Goal: Information Seeking & Learning: Learn about a topic

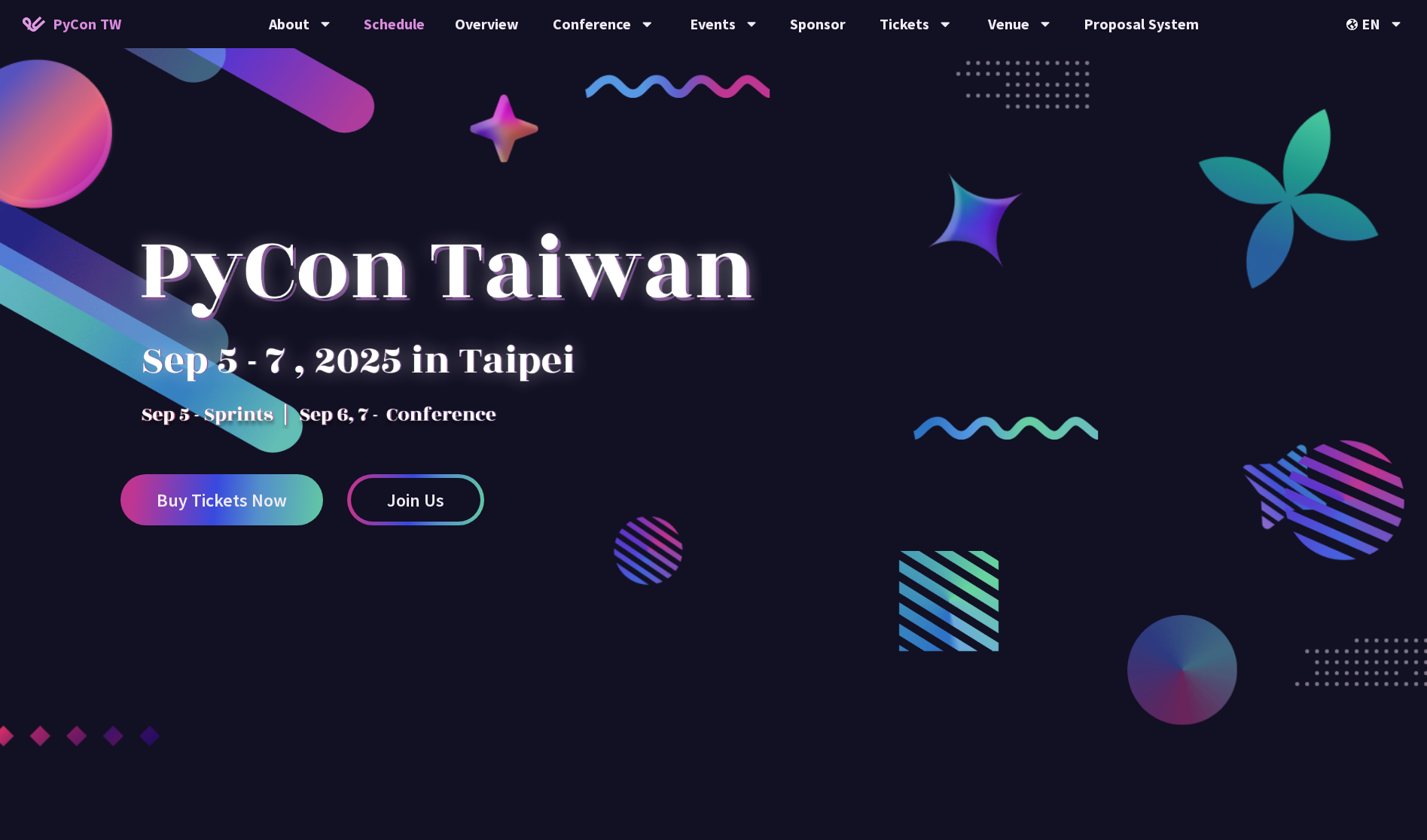
click at [396, 23] on link "Schedule" at bounding box center [394, 24] width 91 height 49
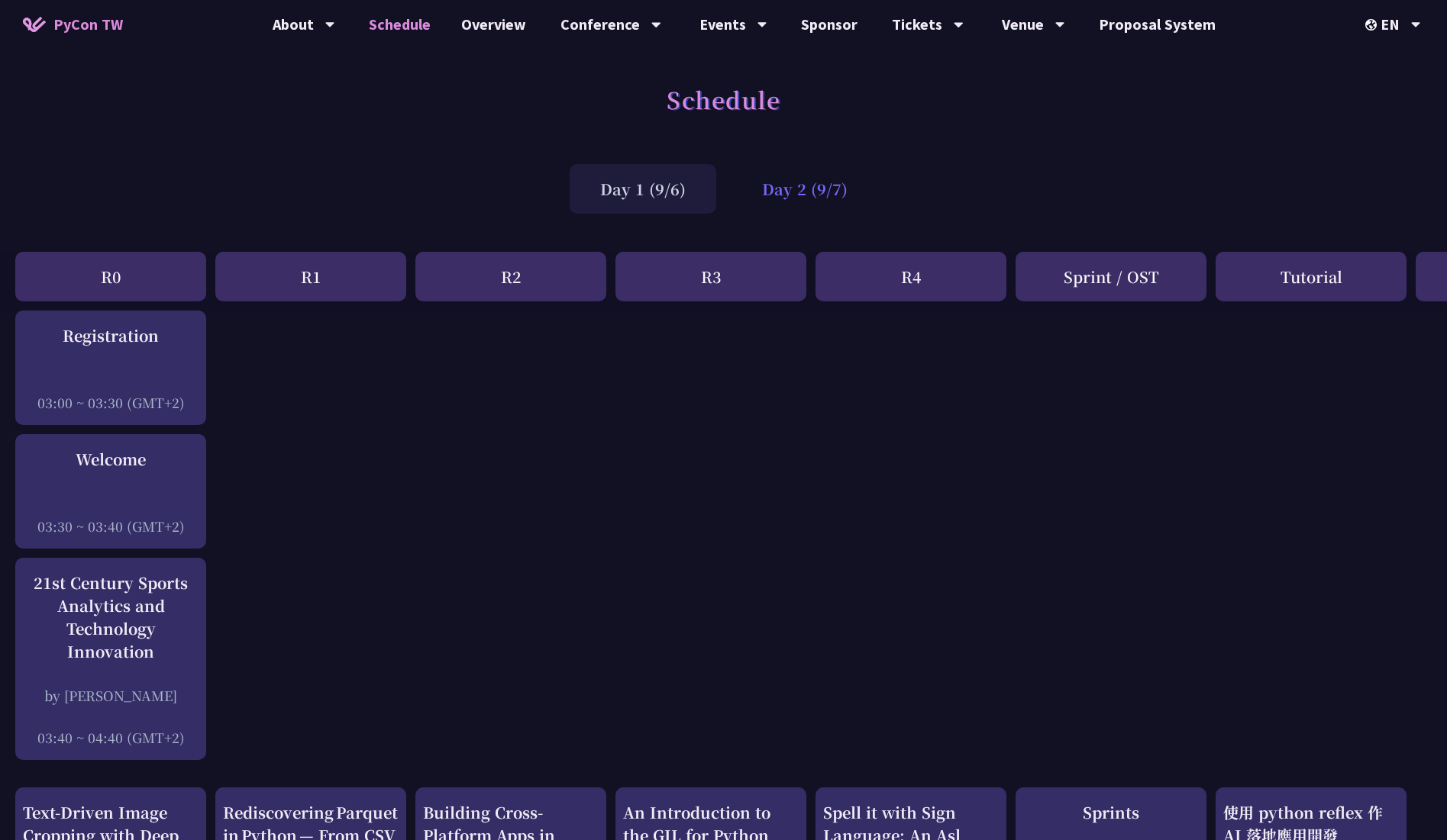
click at [789, 191] on div "Day 2 (9/7)" at bounding box center [805, 189] width 147 height 49
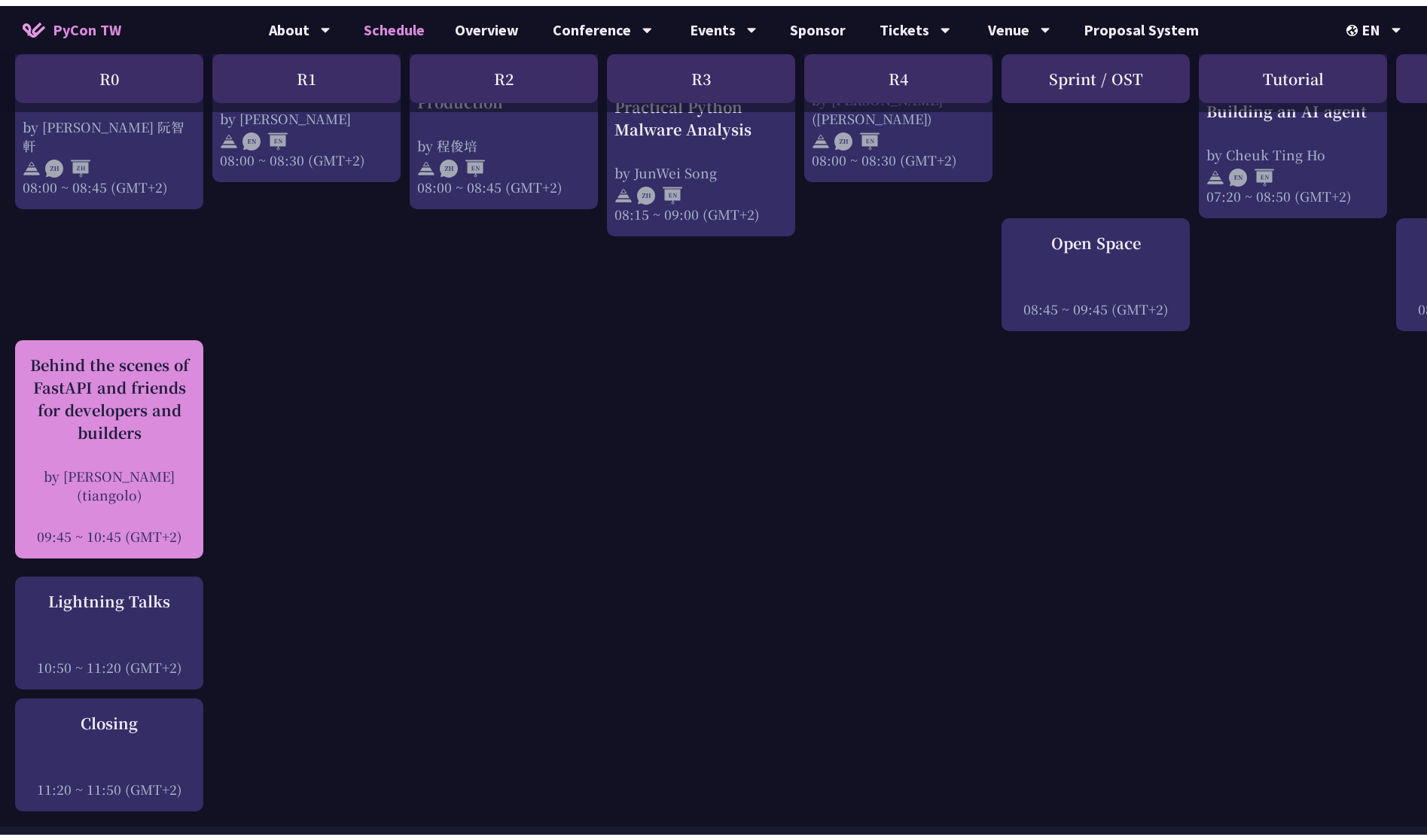
scroll to position [1757, 0]
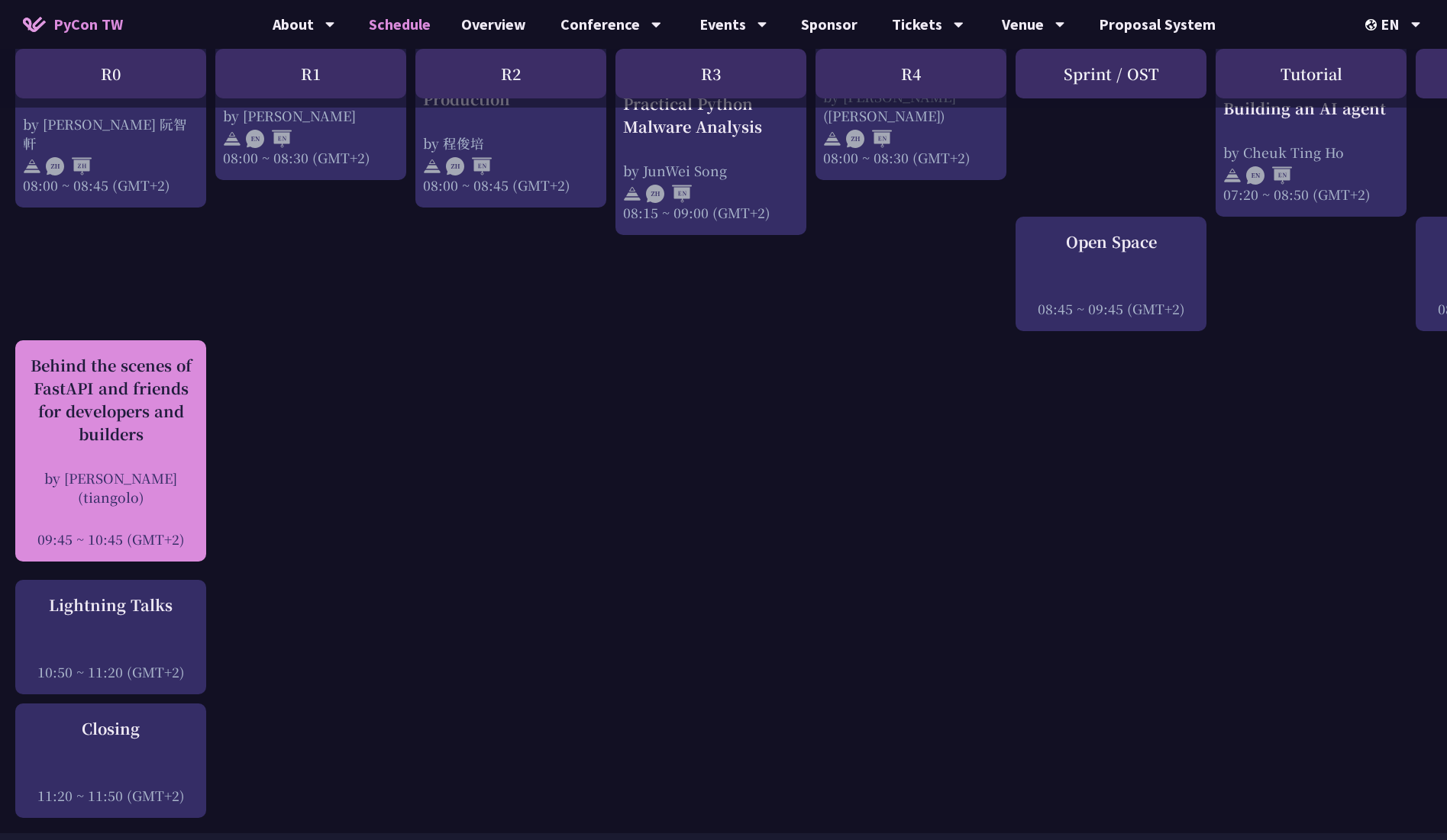
click at [158, 535] on div "09:45 ~ 10:45 (GMT+2)" at bounding box center [110, 539] width 176 height 19
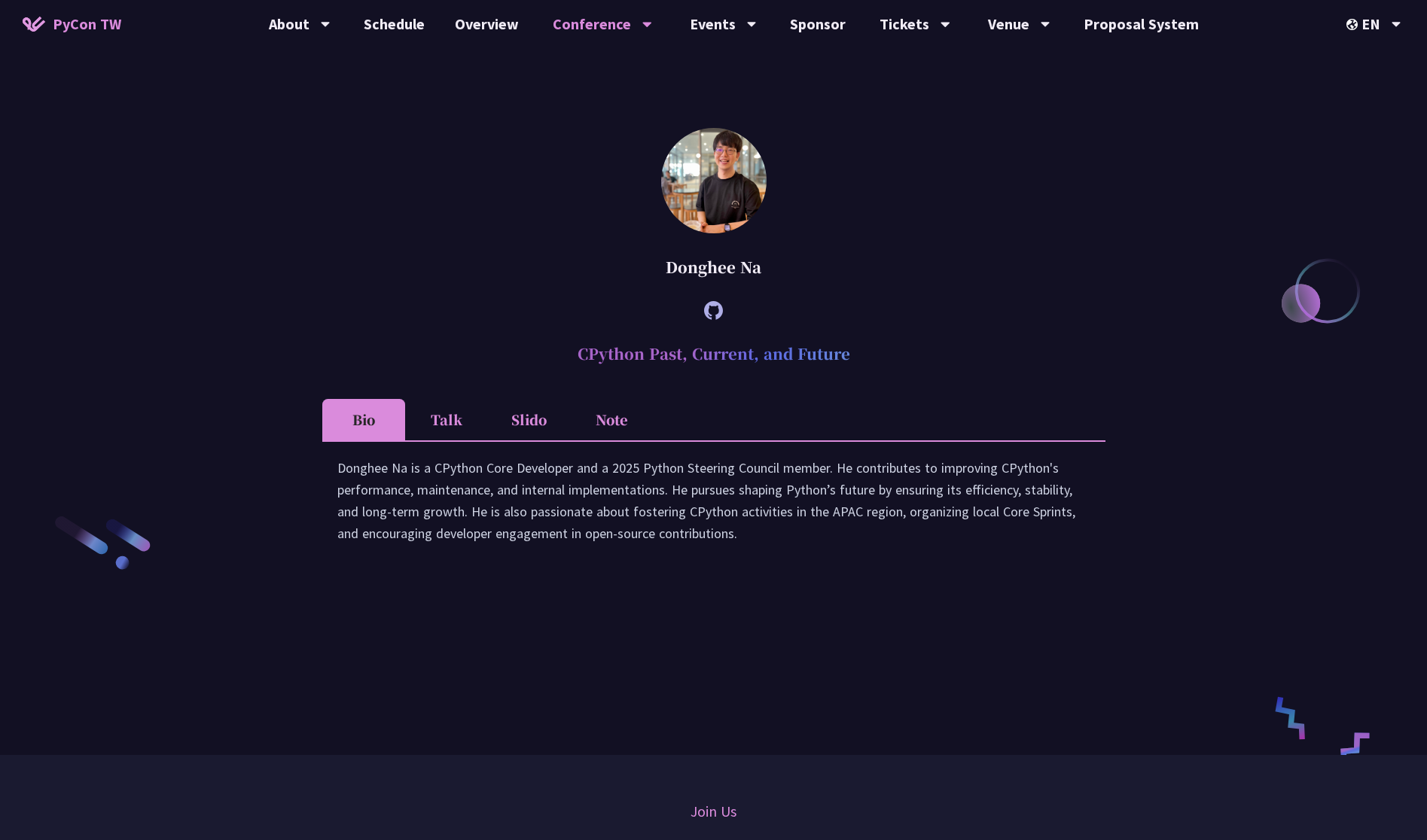
scroll to position [2100, 0]
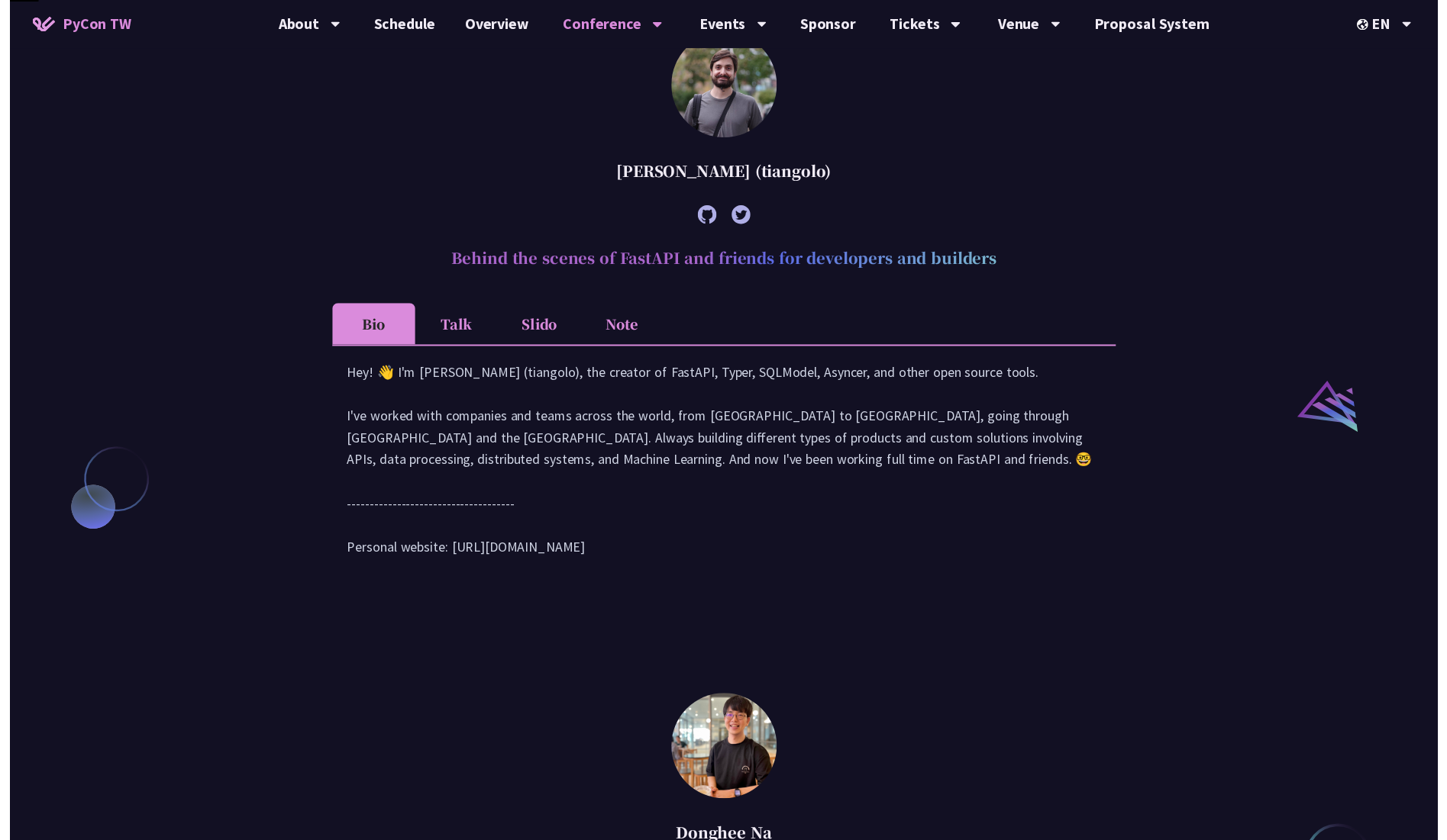
scroll to position [1782, 0]
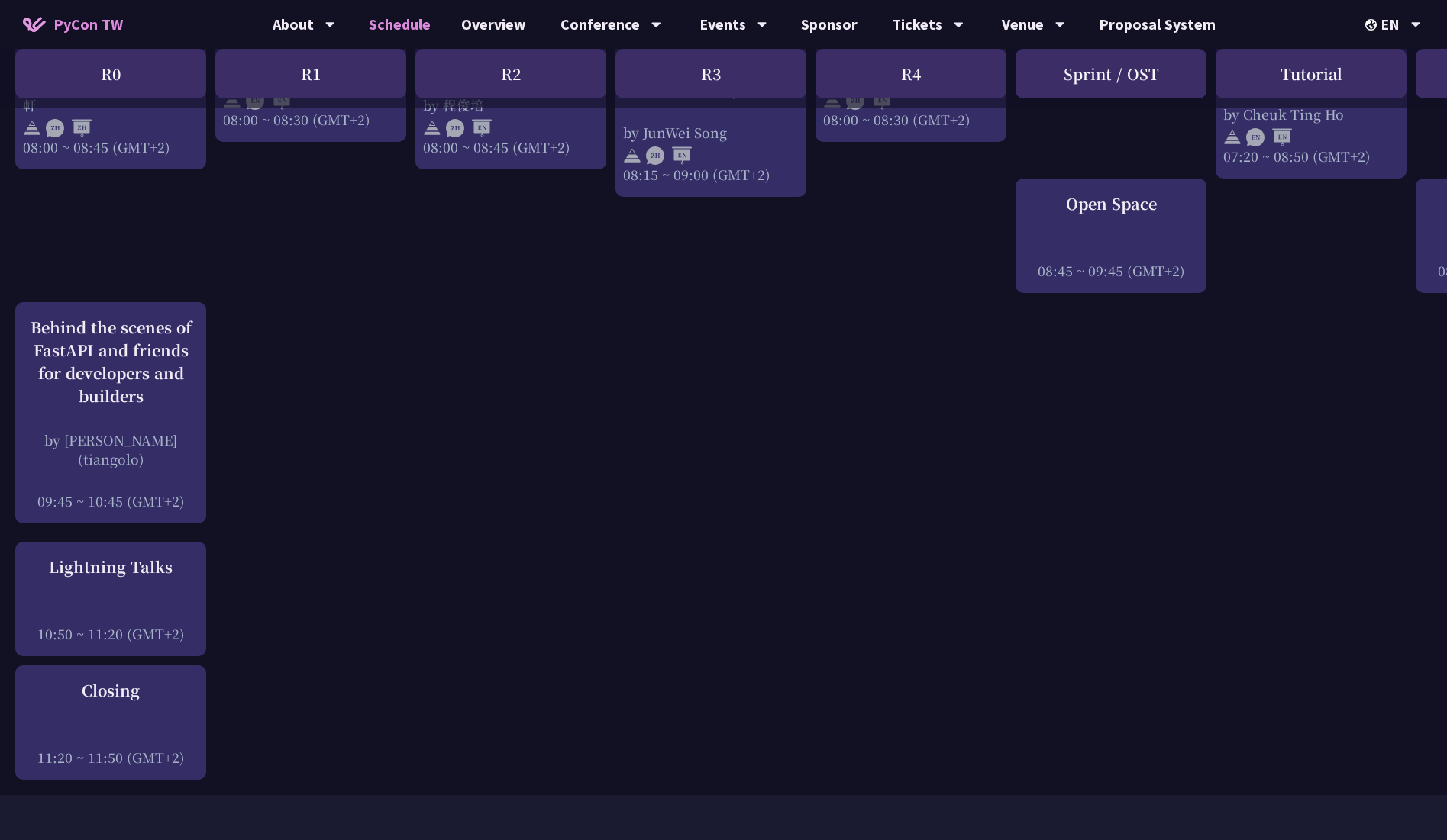
scroll to position [1851, 0]
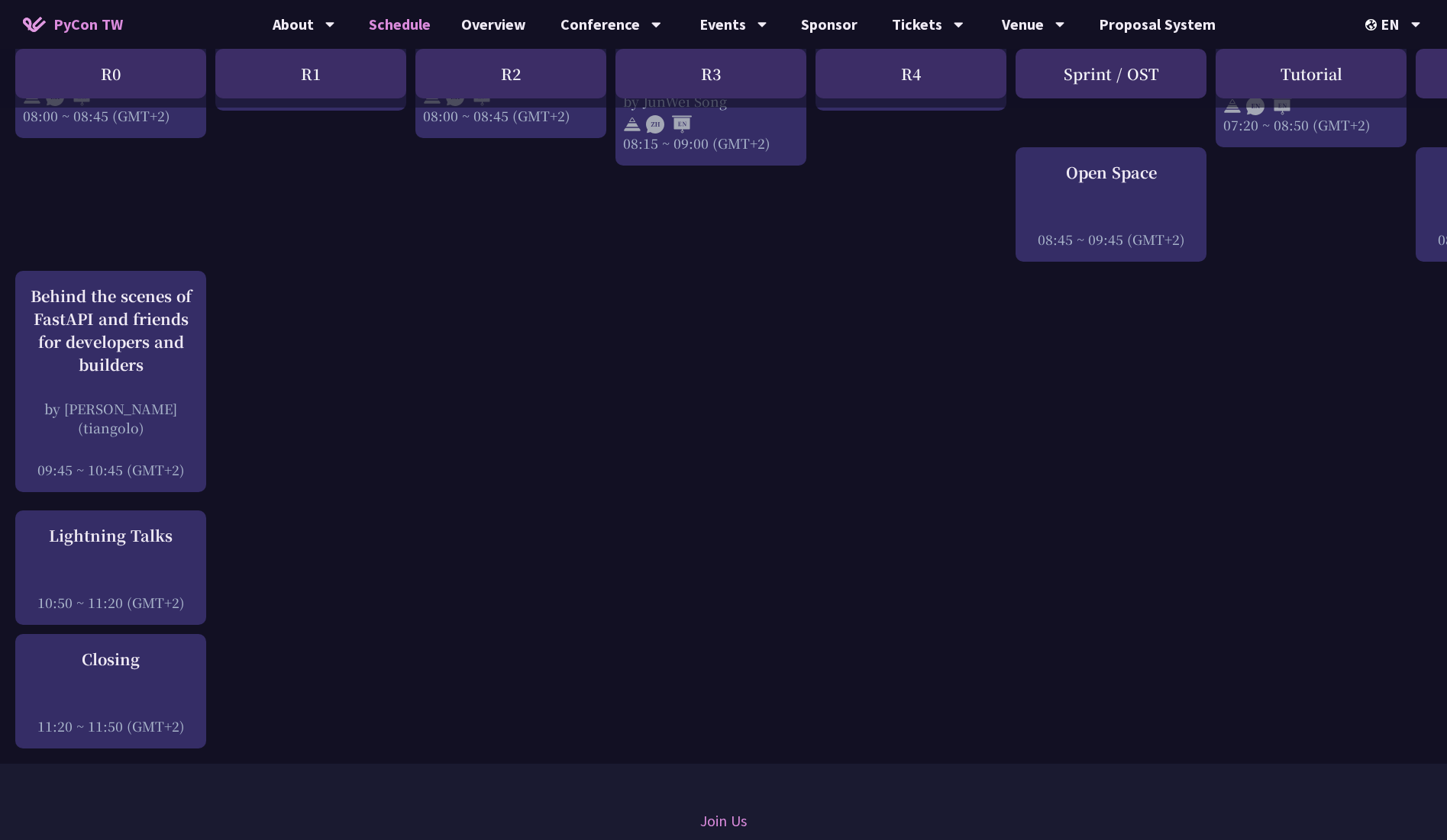
drag, startPoint x: 372, startPoint y: 327, endPoint x: 407, endPoint y: 350, distance: 41.9
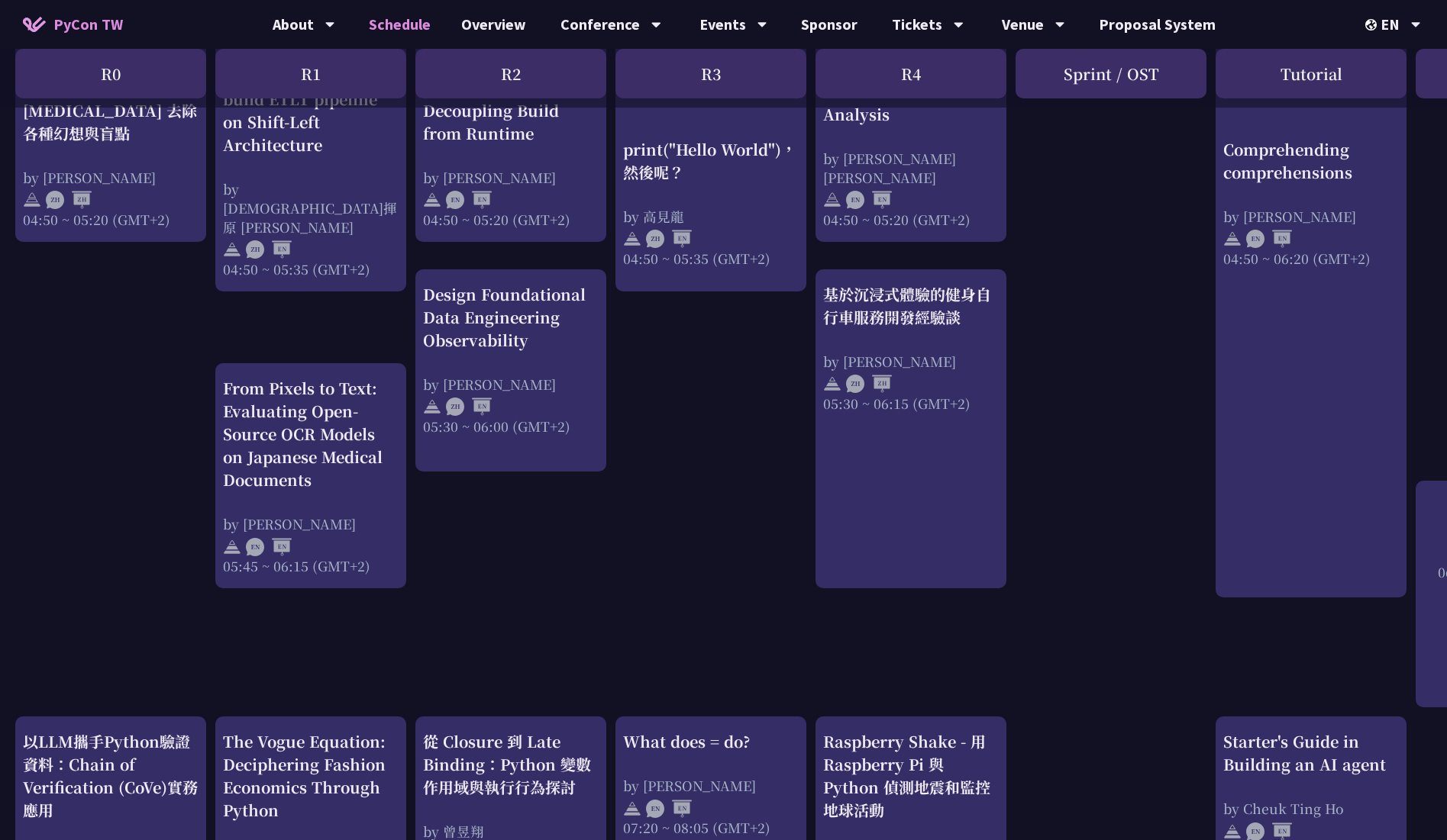
scroll to position [0, 0]
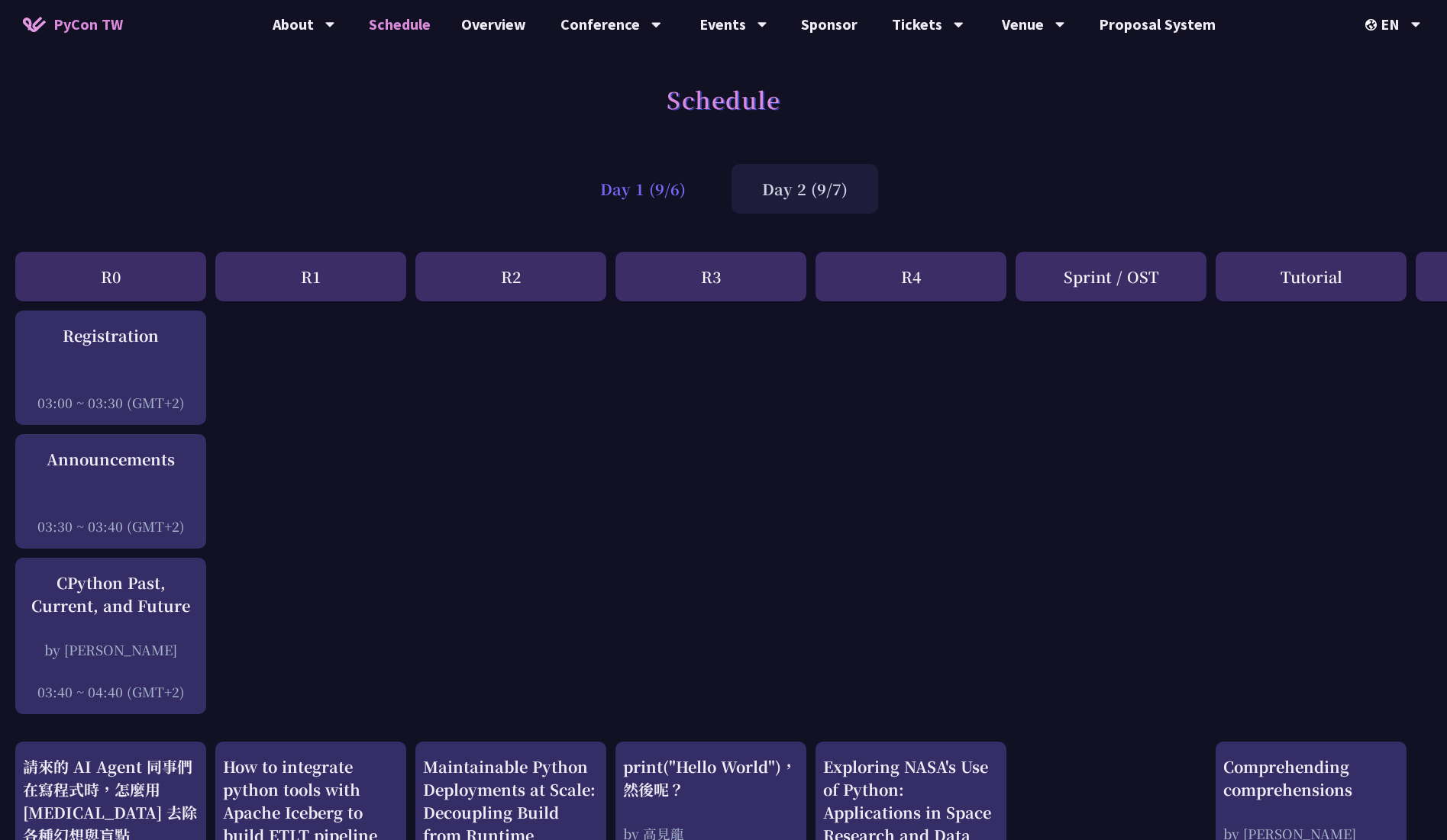
click at [623, 204] on div "Day 1 (9/6)" at bounding box center [642, 189] width 147 height 49
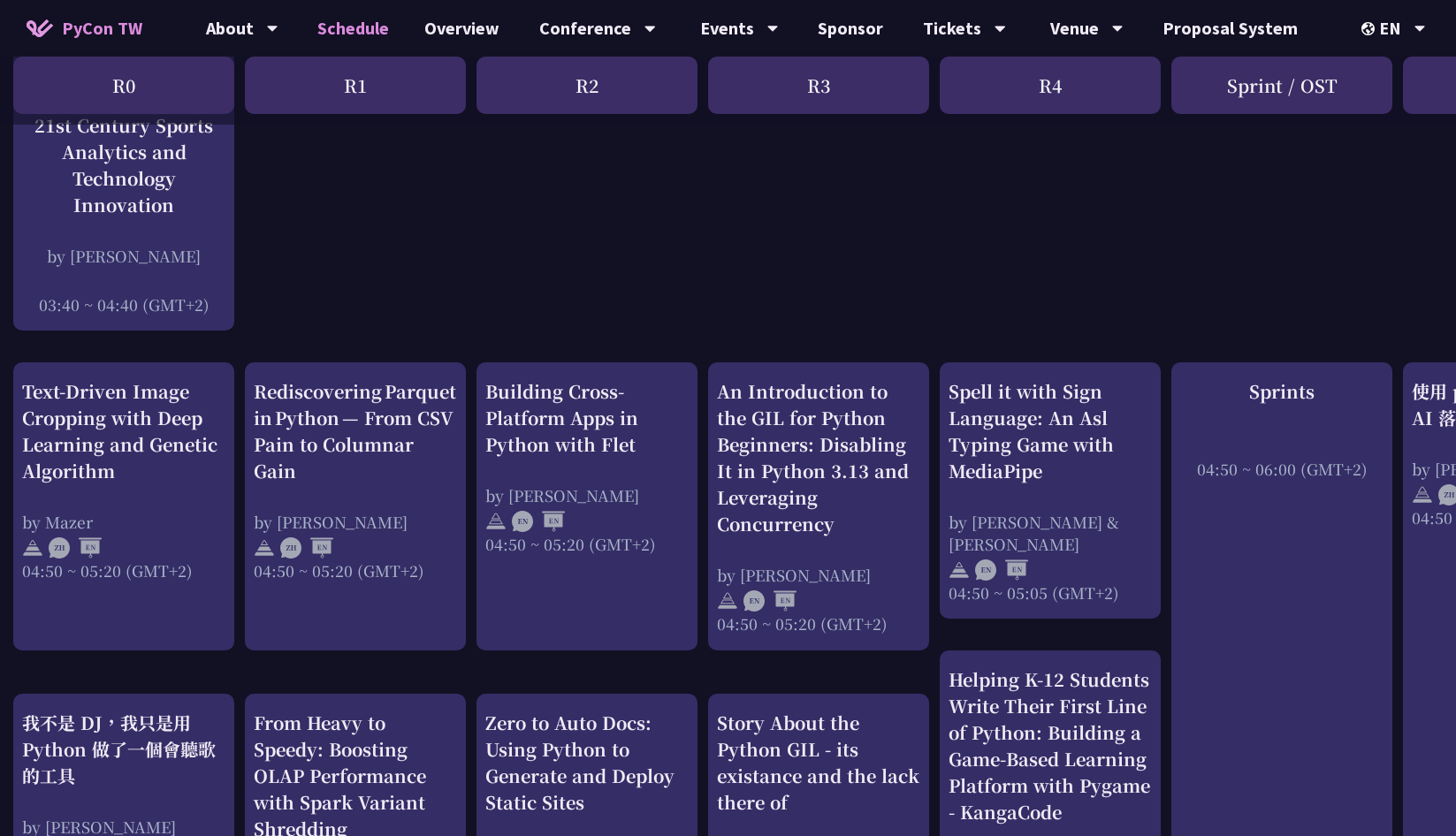
scroll to position [0, 5]
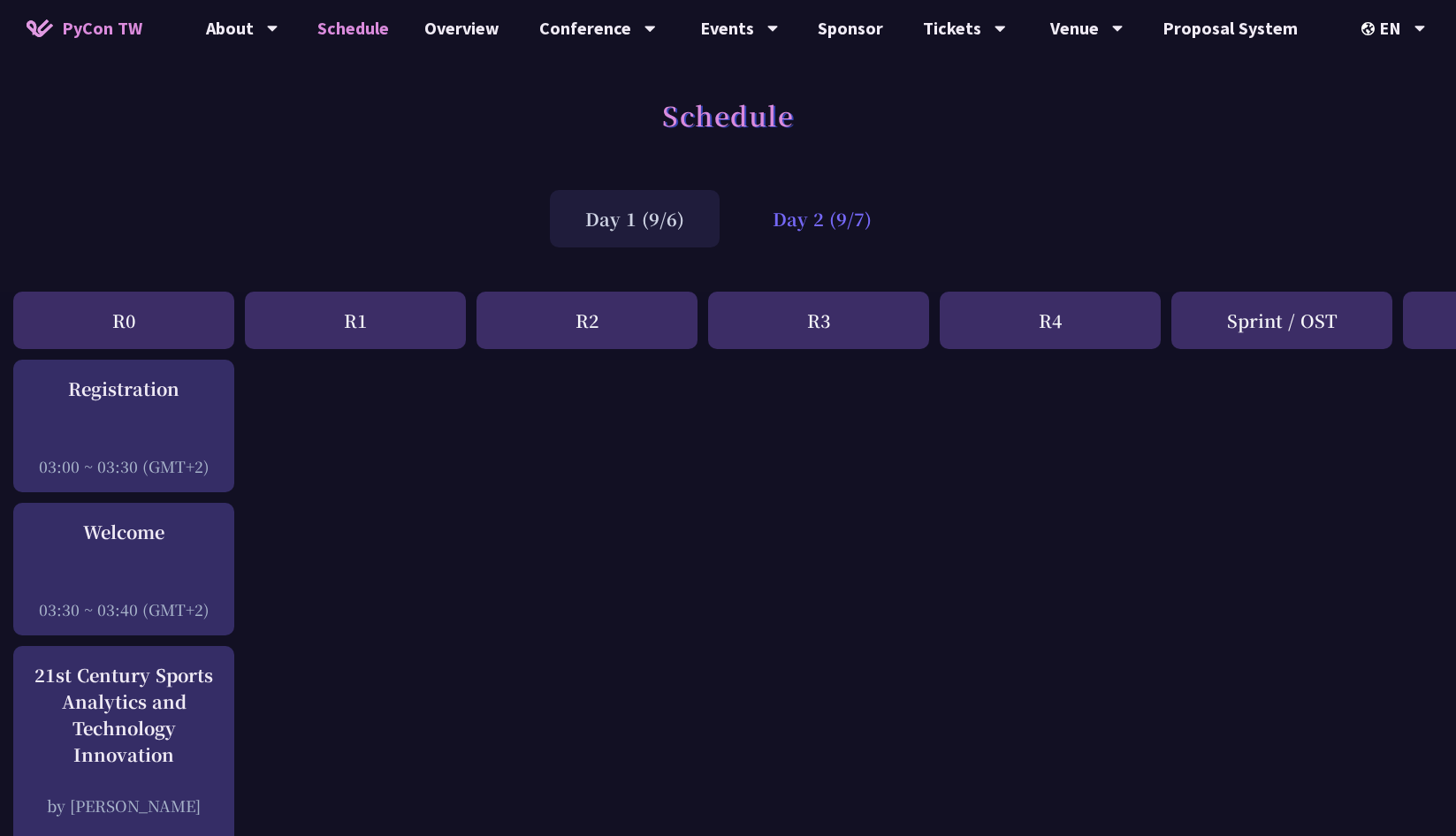
click at [821, 220] on div "Day 2 (9/7)" at bounding box center [822, 219] width 170 height 57
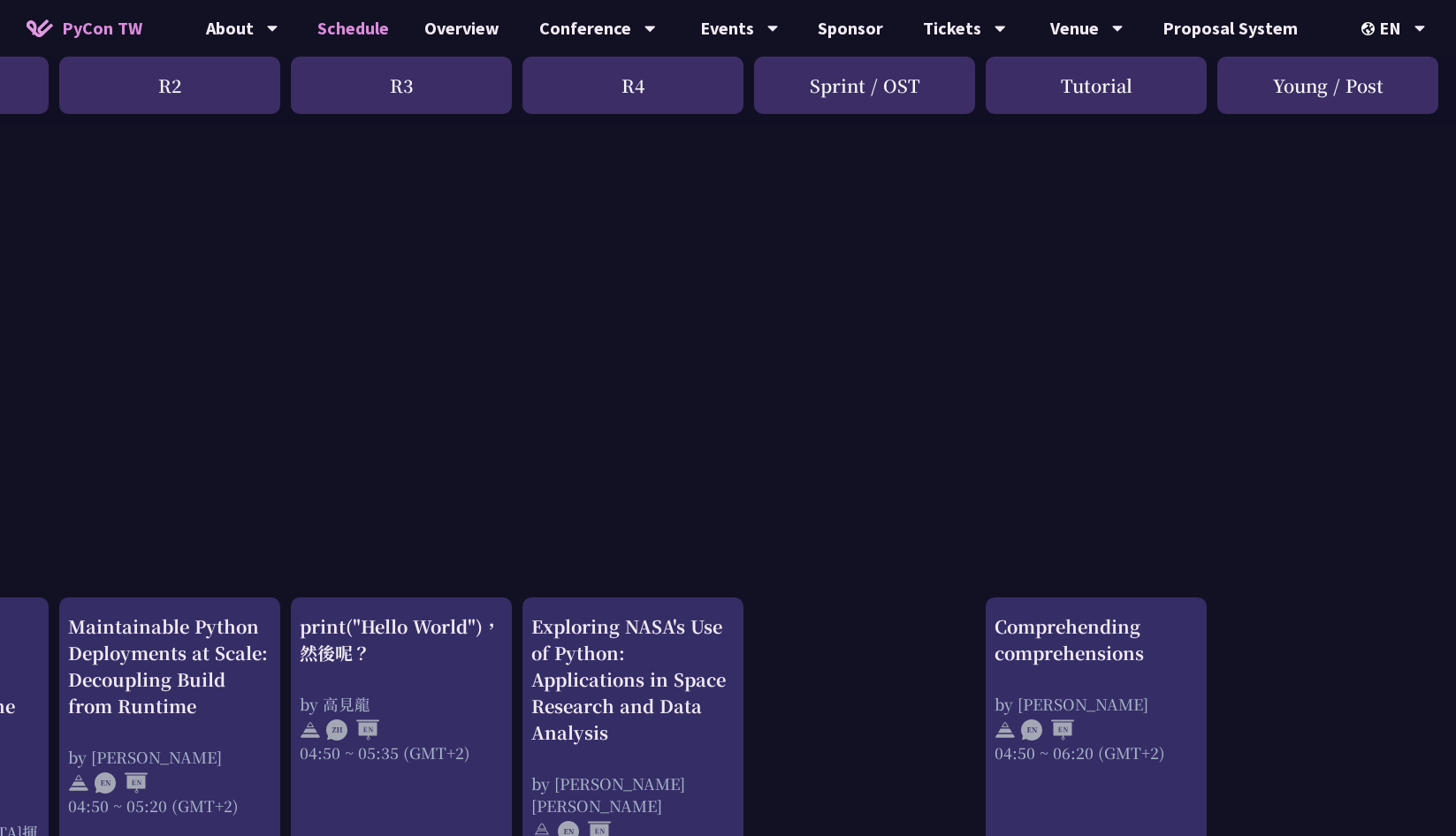
scroll to position [0, 422]
